Goal: Entertainment & Leisure: Consume media (video, audio)

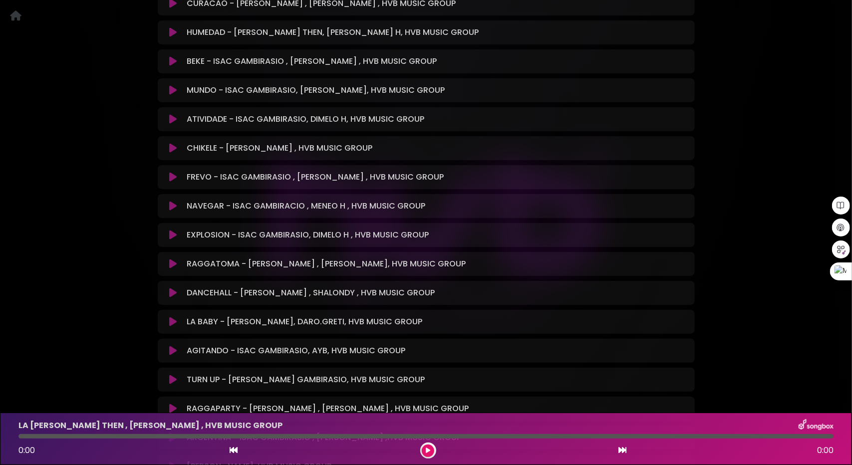
scroll to position [699, 0]
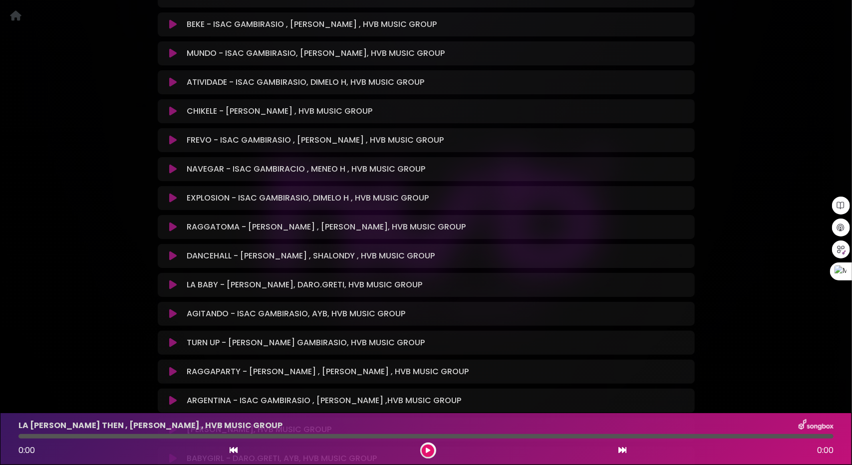
click at [171, 282] on icon at bounding box center [172, 285] width 7 height 10
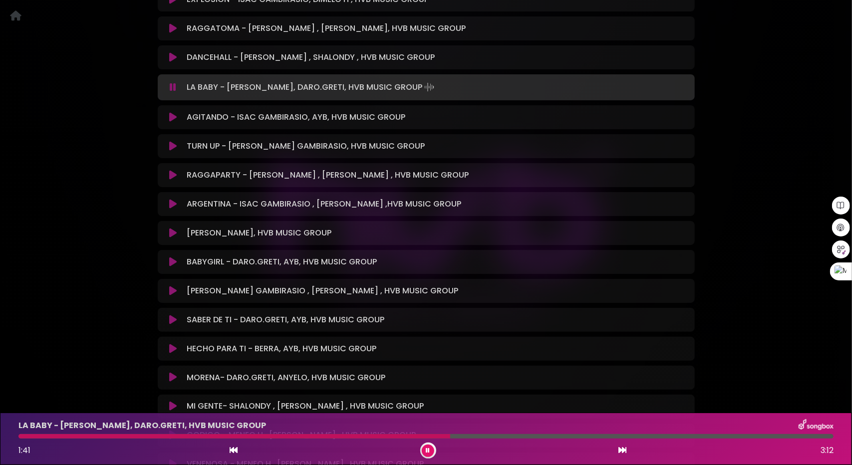
scroll to position [899, 0]
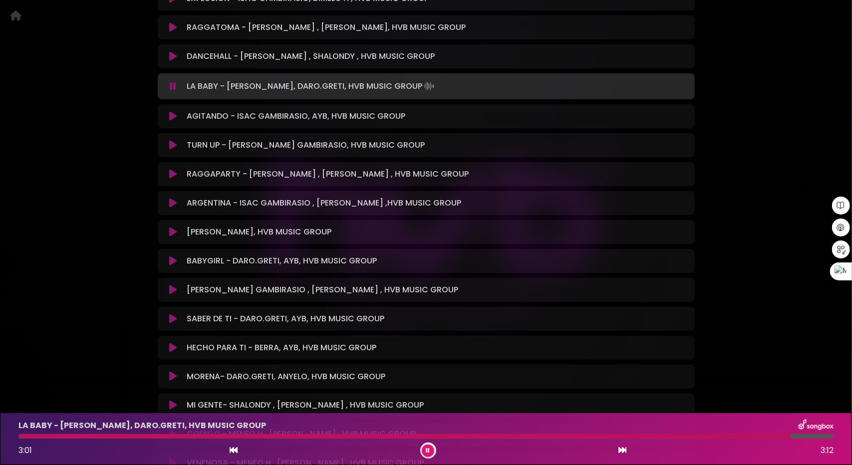
click at [173, 84] on icon at bounding box center [173, 86] width 6 height 10
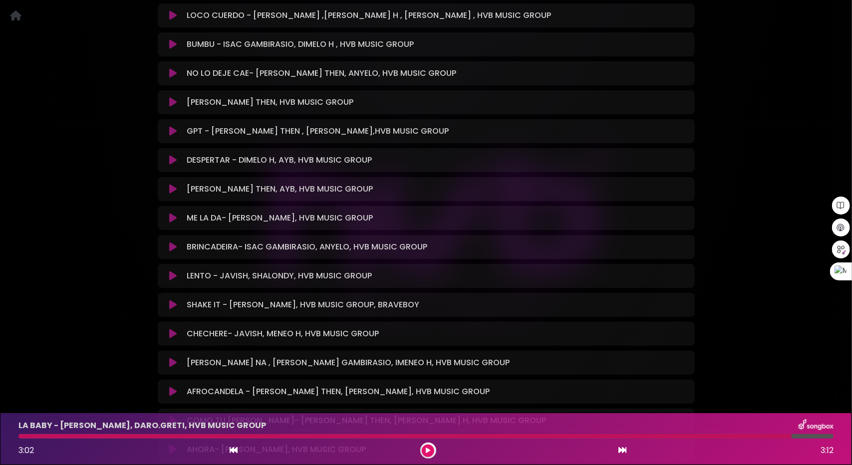
scroll to position [4757, 0]
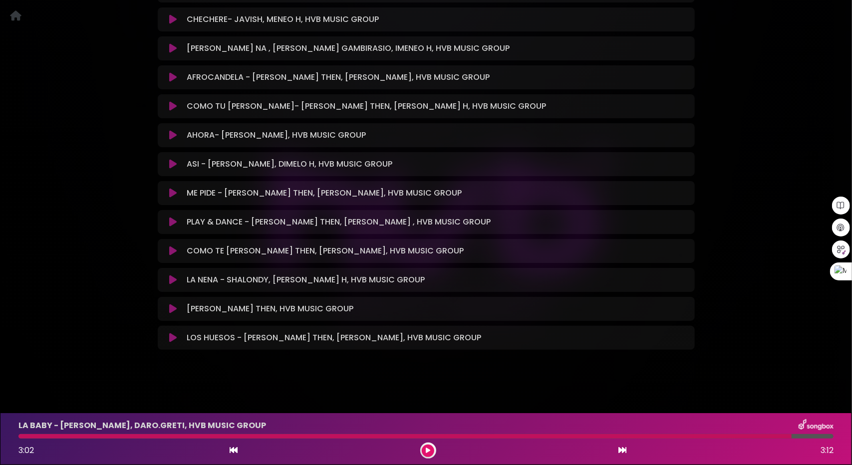
click at [169, 280] on button at bounding box center [173, 280] width 19 height 10
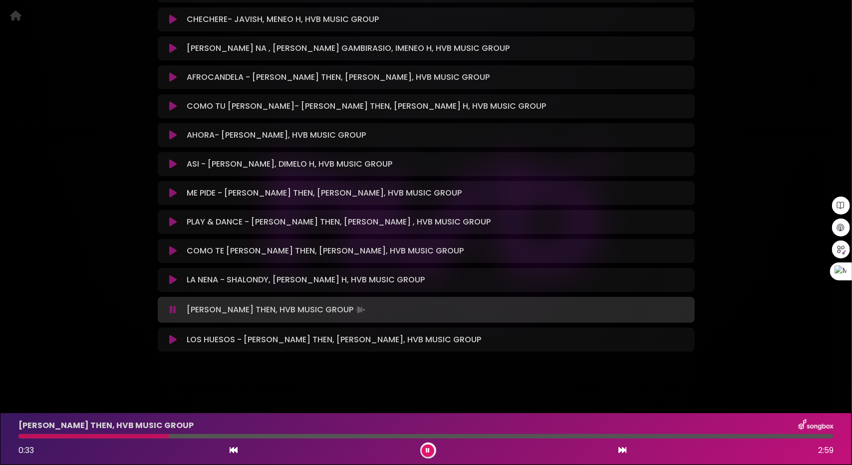
click at [171, 280] on icon at bounding box center [172, 280] width 7 height 10
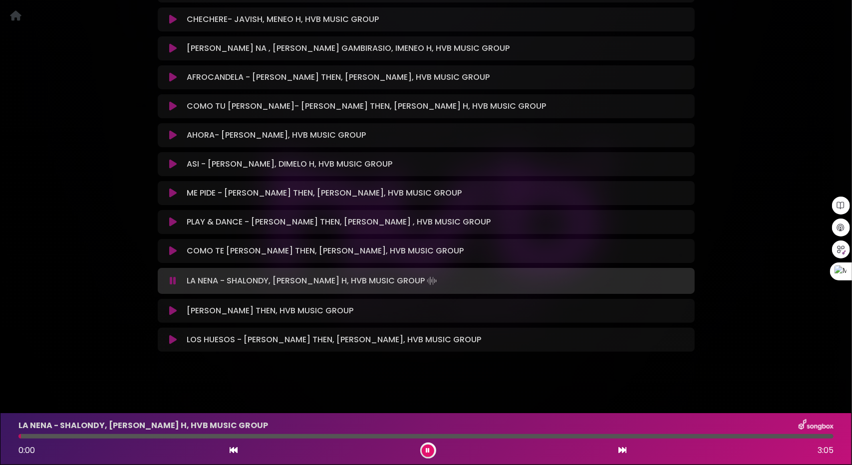
click at [173, 250] on icon at bounding box center [172, 251] width 7 height 10
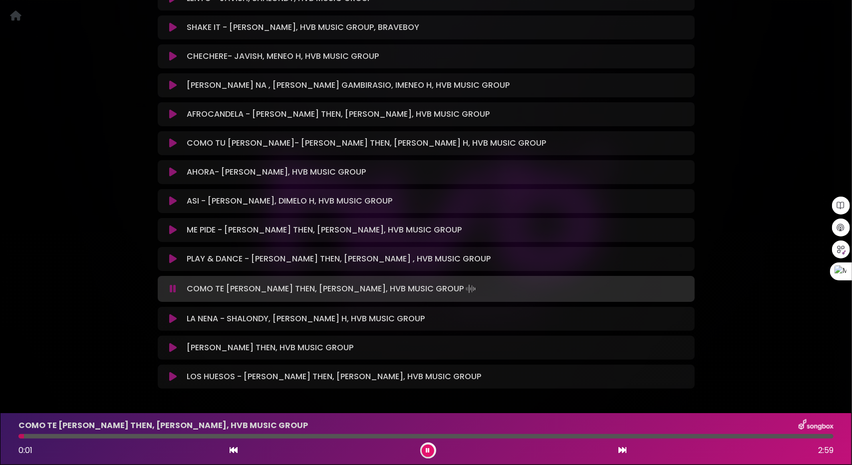
scroll to position [4558, 0]
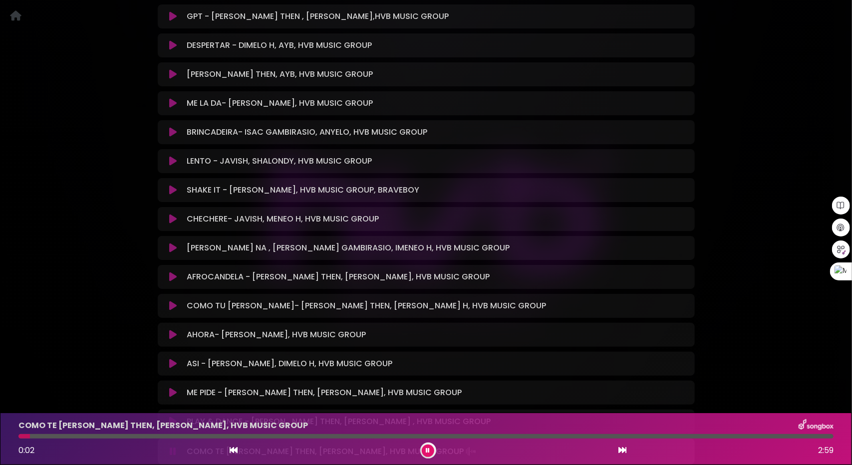
click at [174, 102] on icon at bounding box center [172, 103] width 7 height 10
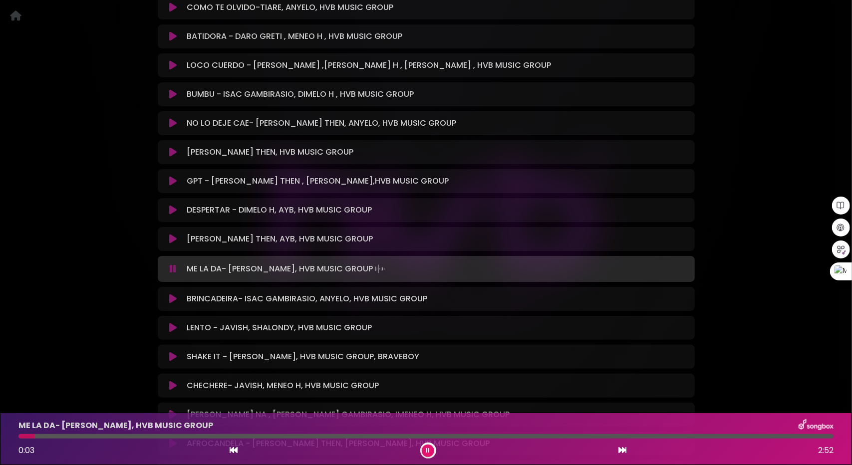
scroll to position [4358, 0]
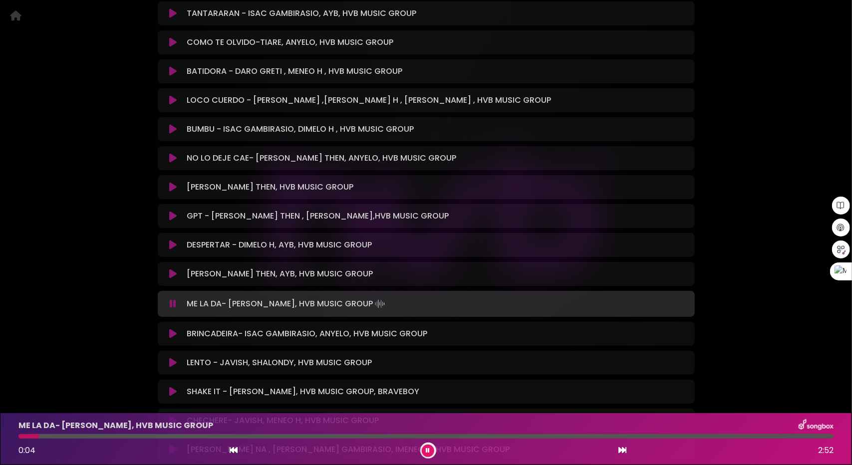
click at [171, 186] on icon at bounding box center [172, 187] width 7 height 10
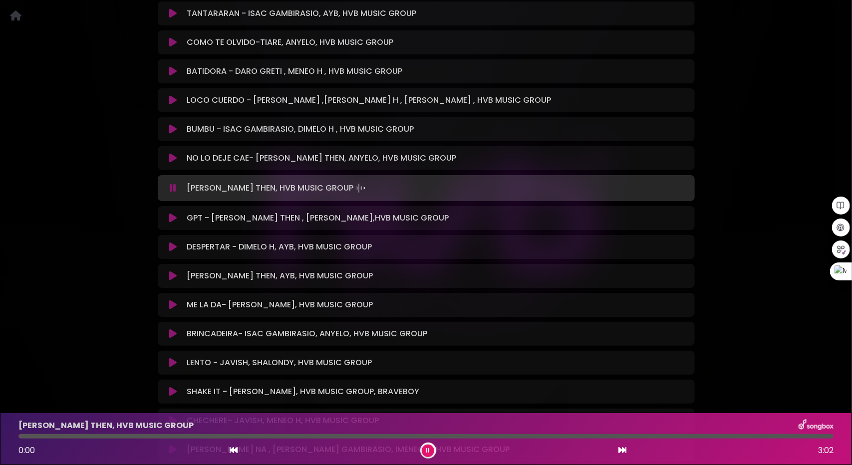
click at [176, 189] on icon at bounding box center [173, 188] width 6 height 10
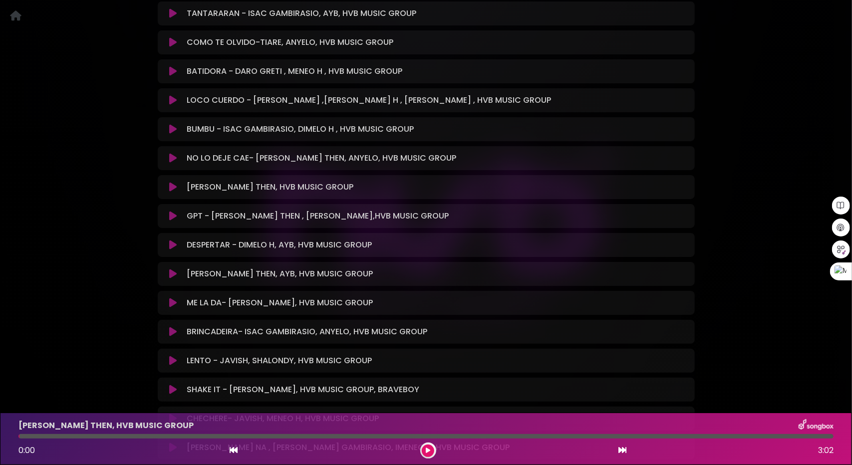
click at [176, 189] on icon at bounding box center [172, 187] width 7 height 10
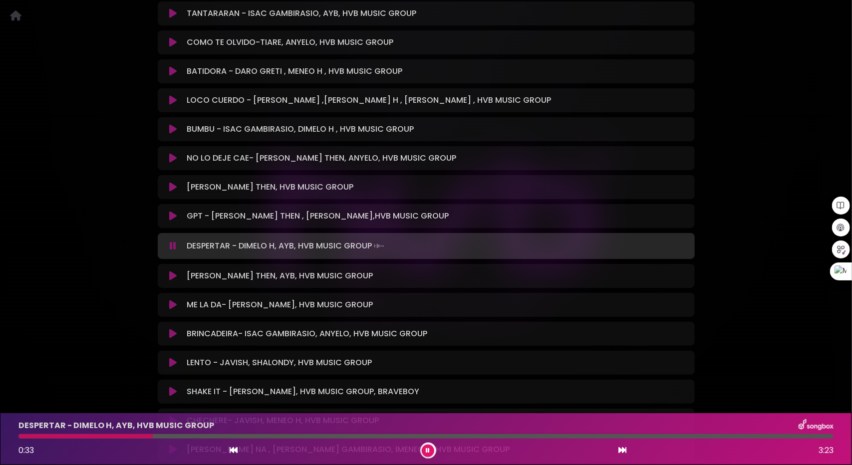
click at [424, 446] on button at bounding box center [428, 451] width 12 height 12
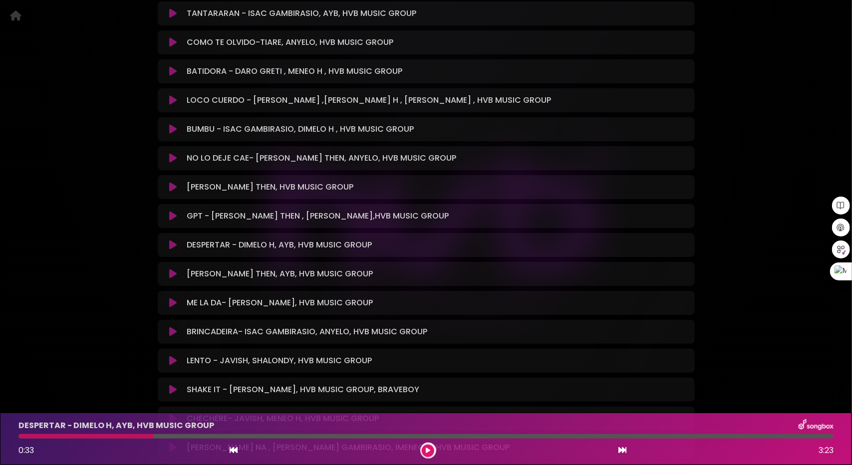
click at [426, 450] on icon at bounding box center [428, 451] width 4 height 6
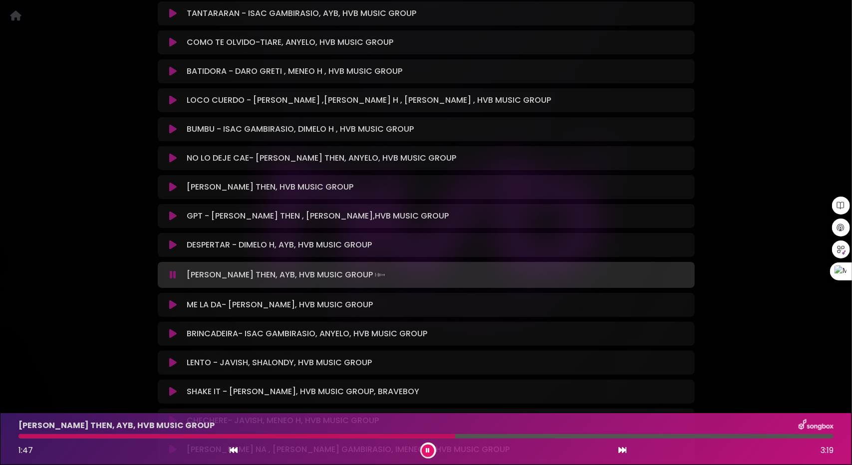
click at [425, 454] on button at bounding box center [428, 451] width 12 height 12
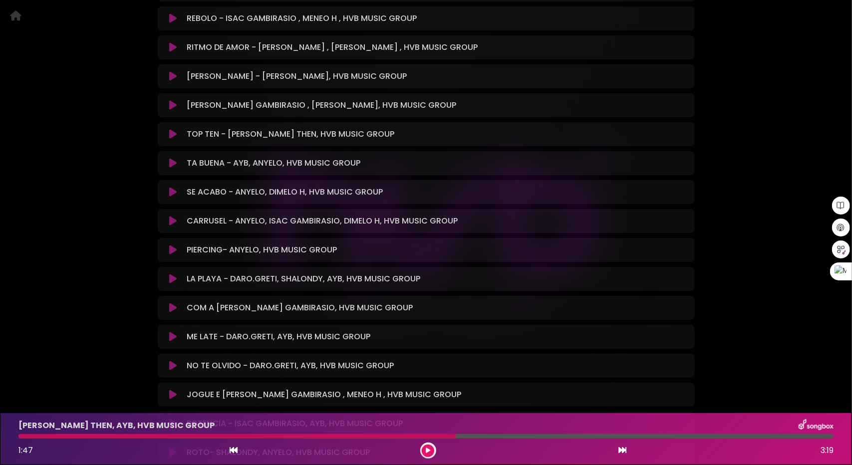
scroll to position [3310, 0]
